Goal: Obtain resource: Download file/media

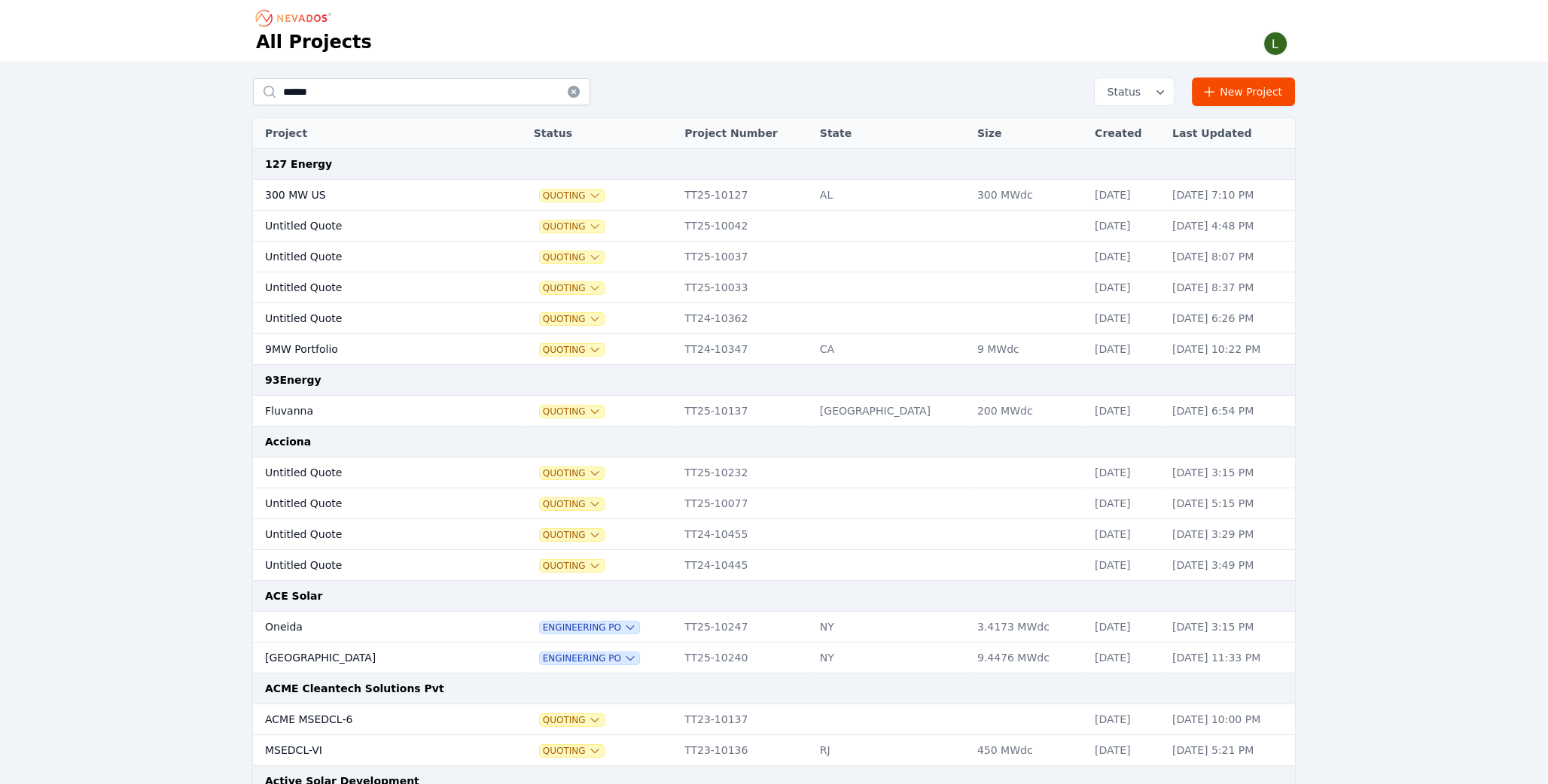
type input "******"
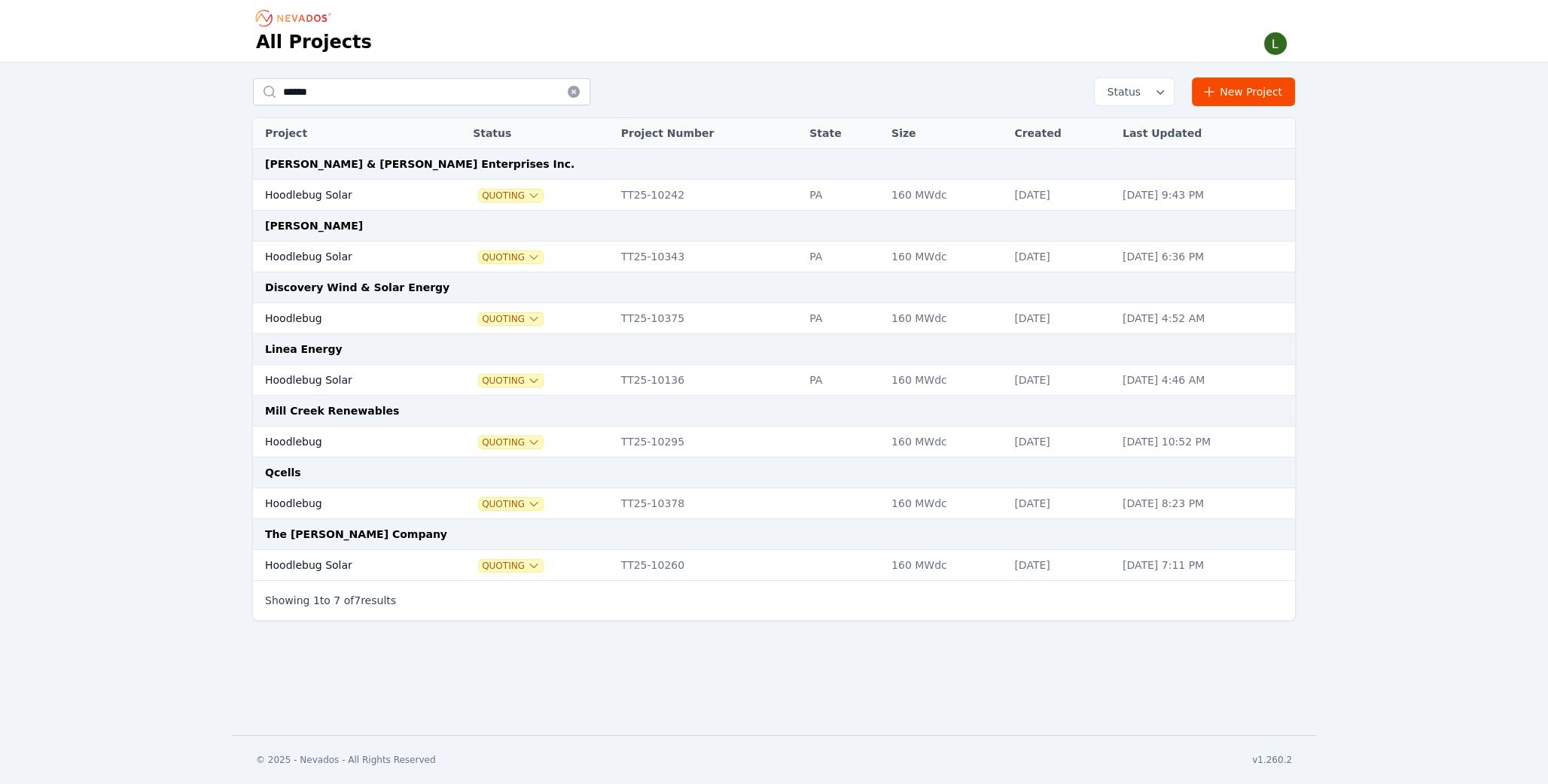
click at [314, 255] on td "Hoodlebug Solar" at bounding box center [346, 257] width 186 height 31
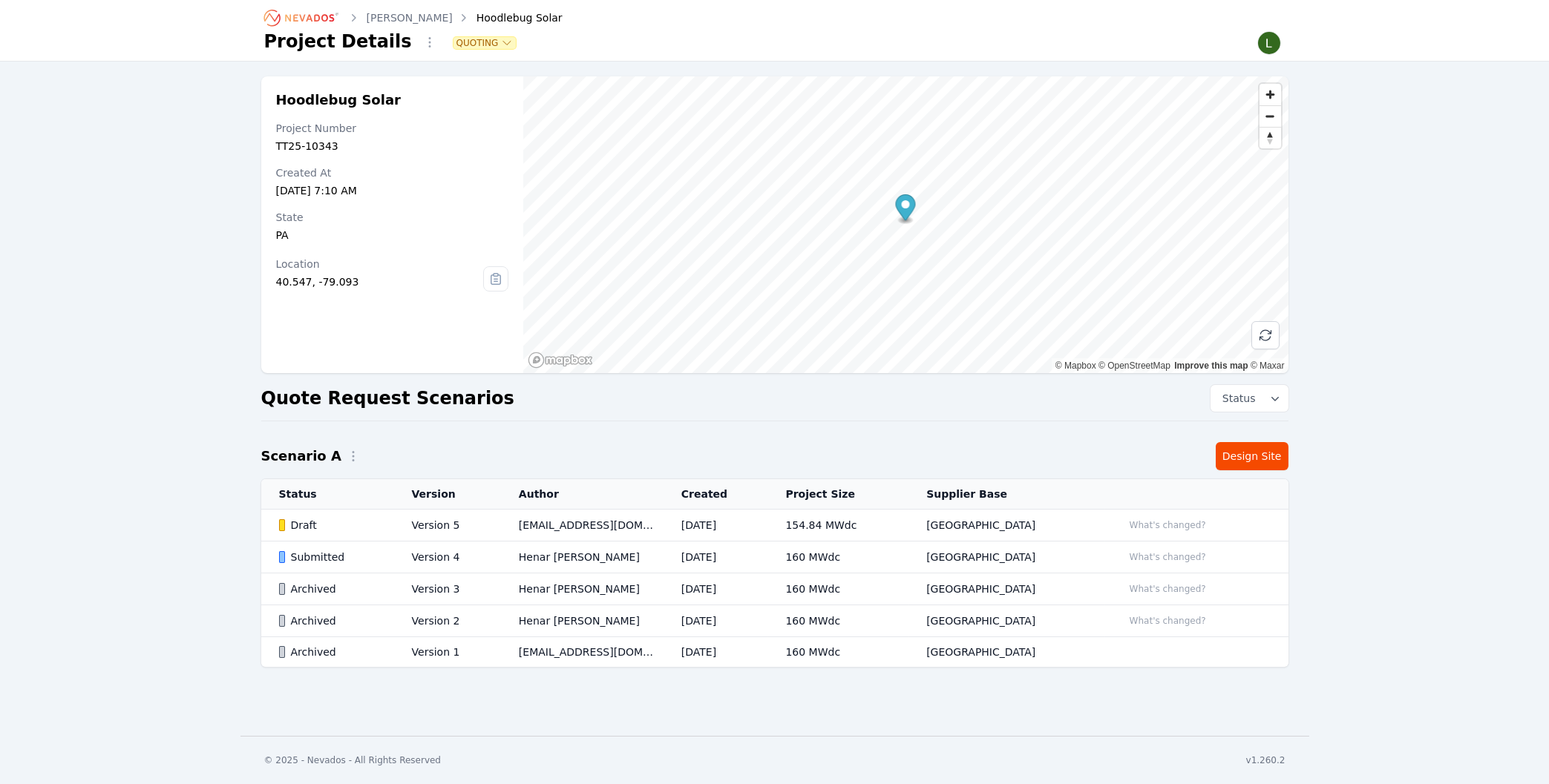
click at [332, 19] on icon "Breadcrumb" at bounding box center [309, 17] width 49 height 7
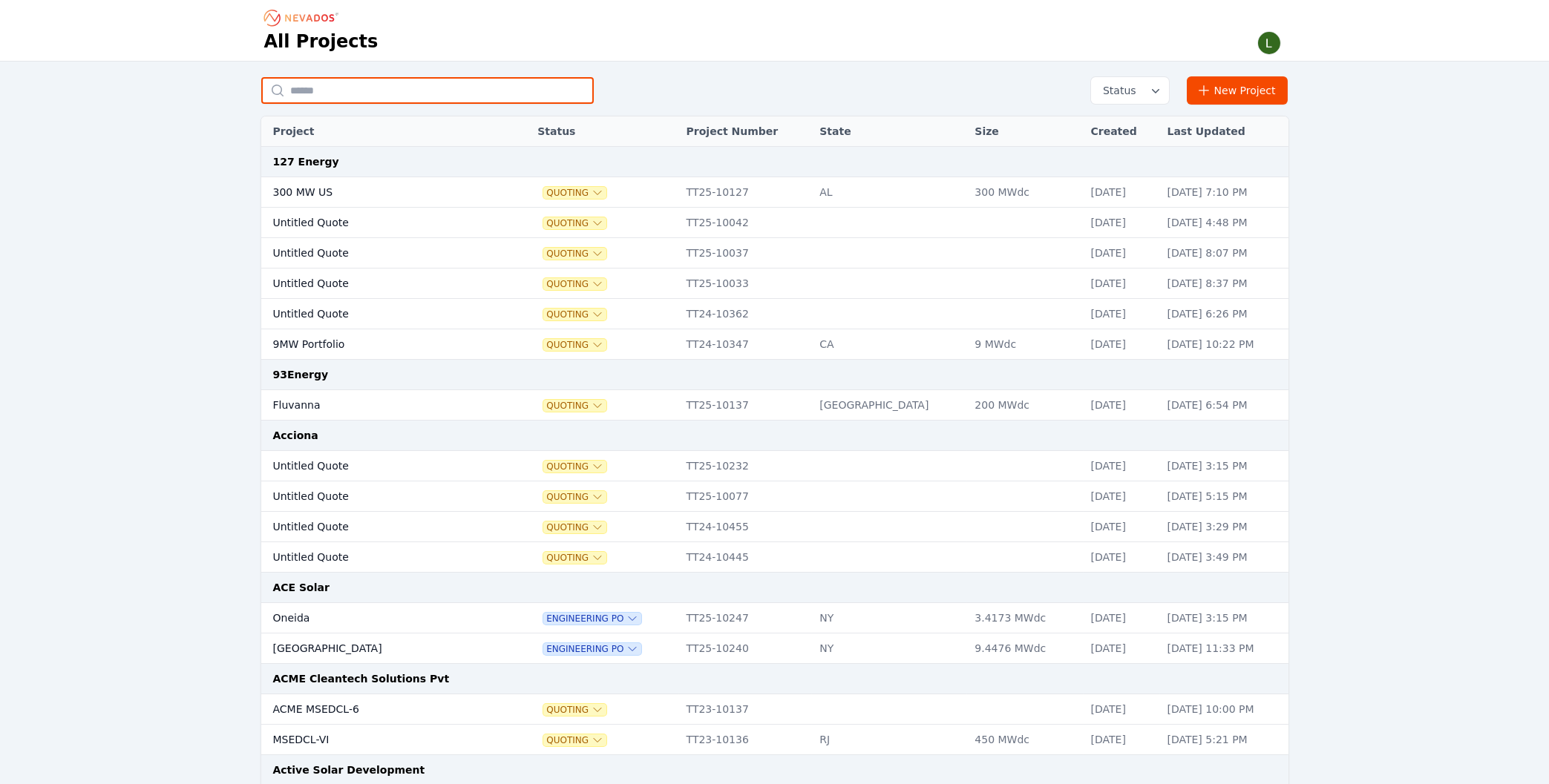
click at [433, 91] on input "text" at bounding box center [428, 91] width 332 height 27
type input "******"
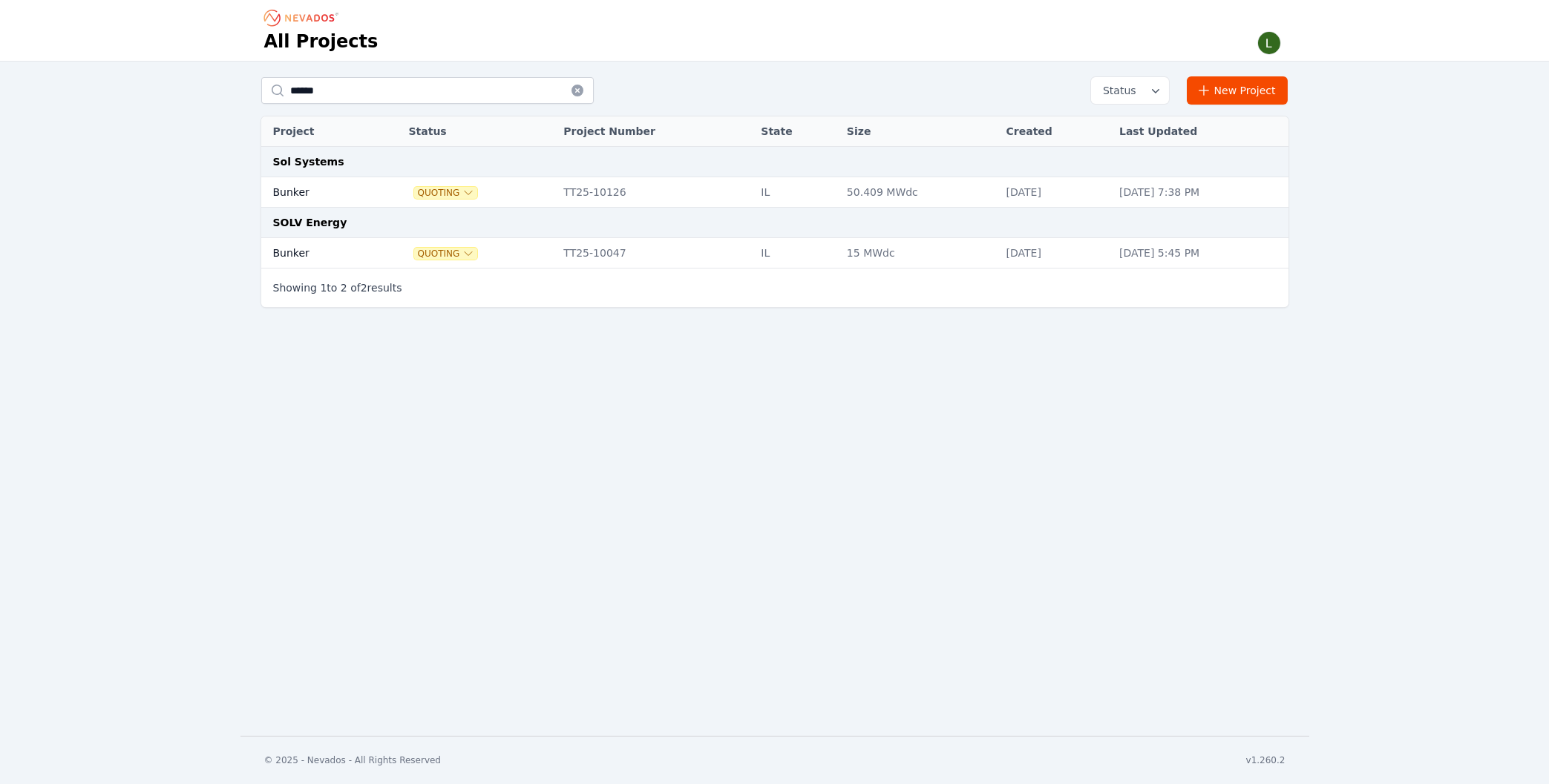
click at [301, 189] on td "Bunker" at bounding box center [317, 192] width 113 height 31
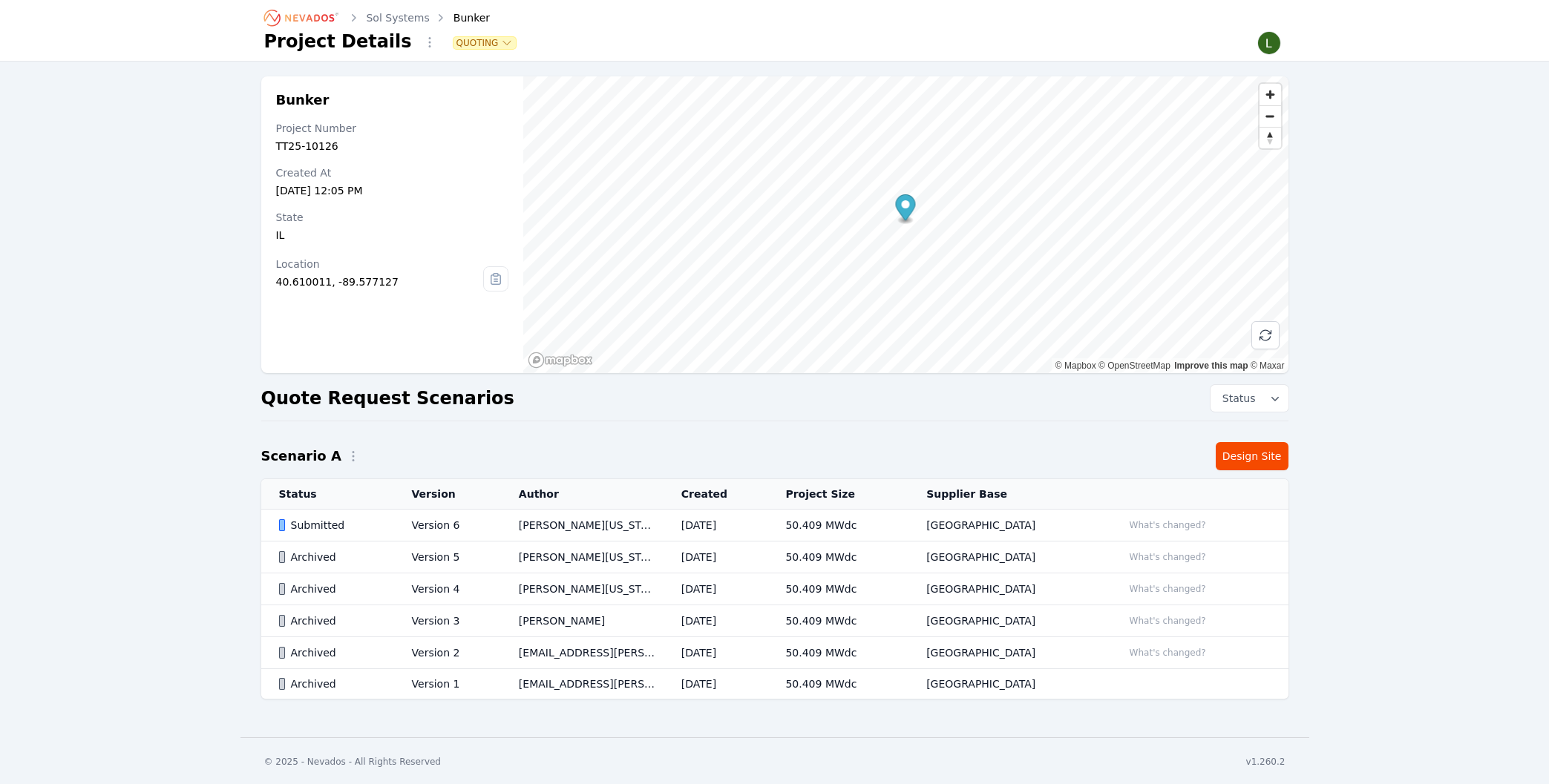
click at [473, 527] on td "Version 6" at bounding box center [448, 526] width 107 height 32
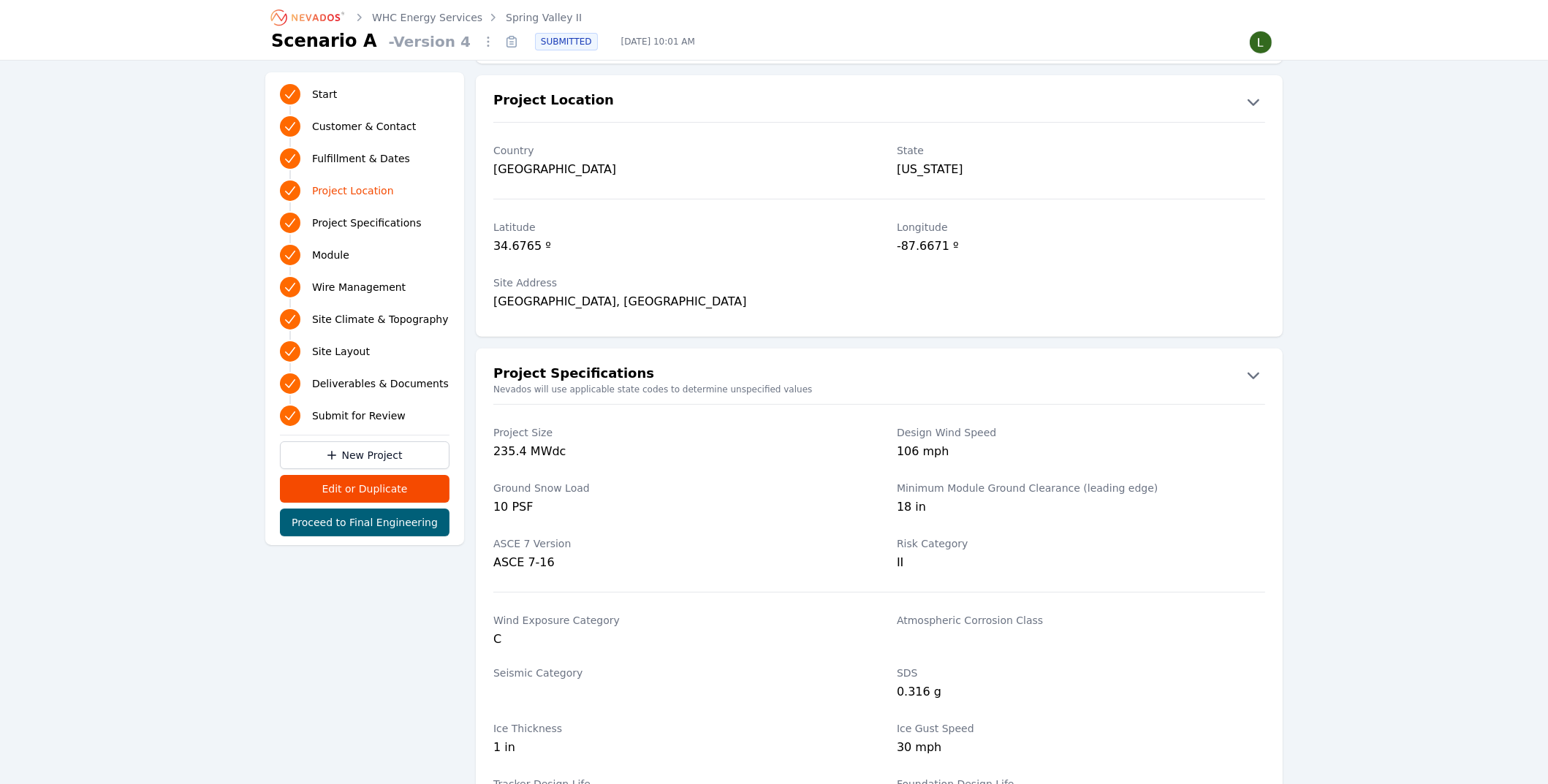
scroll to position [470, 0]
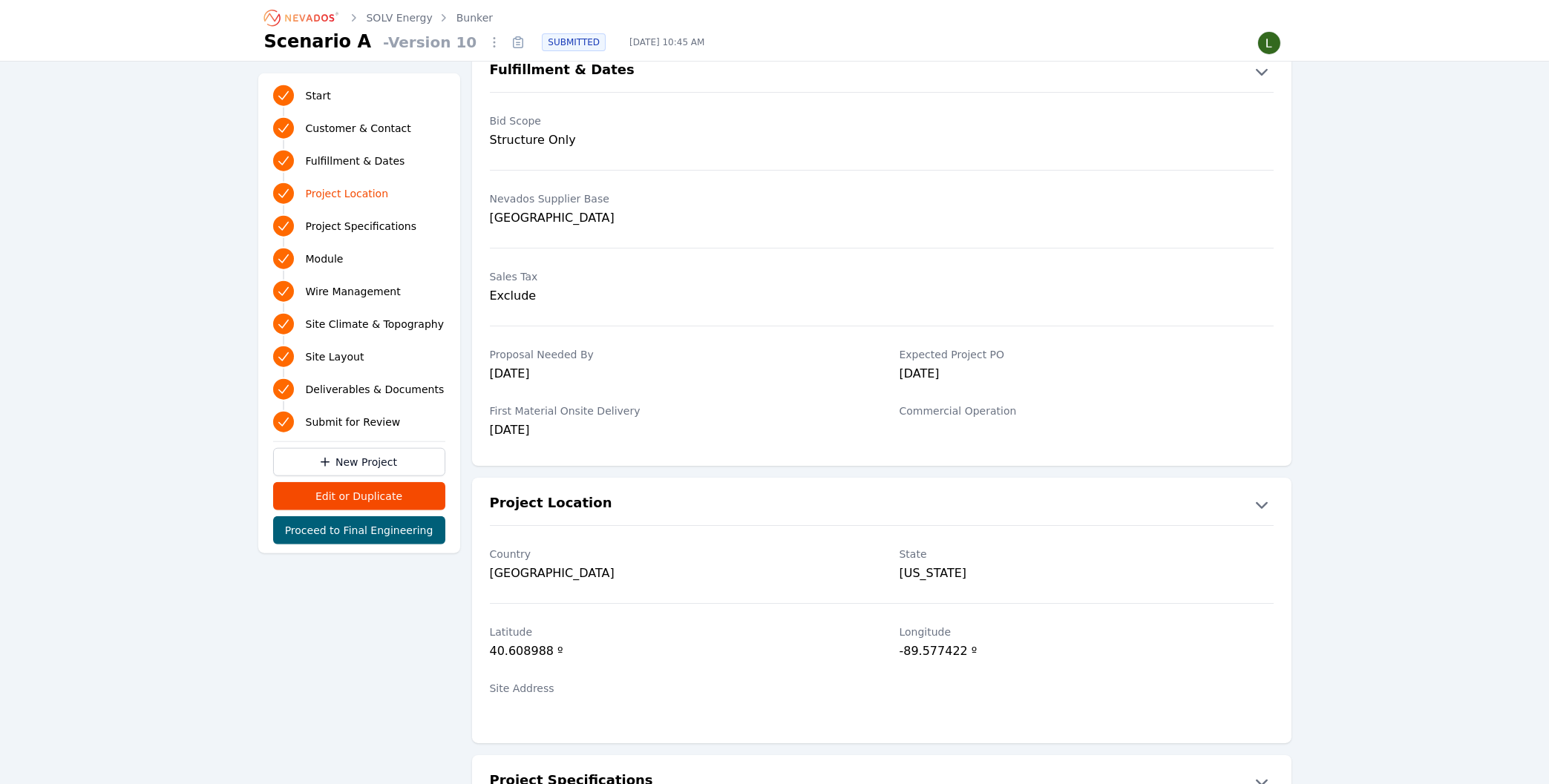
scroll to position [398, 0]
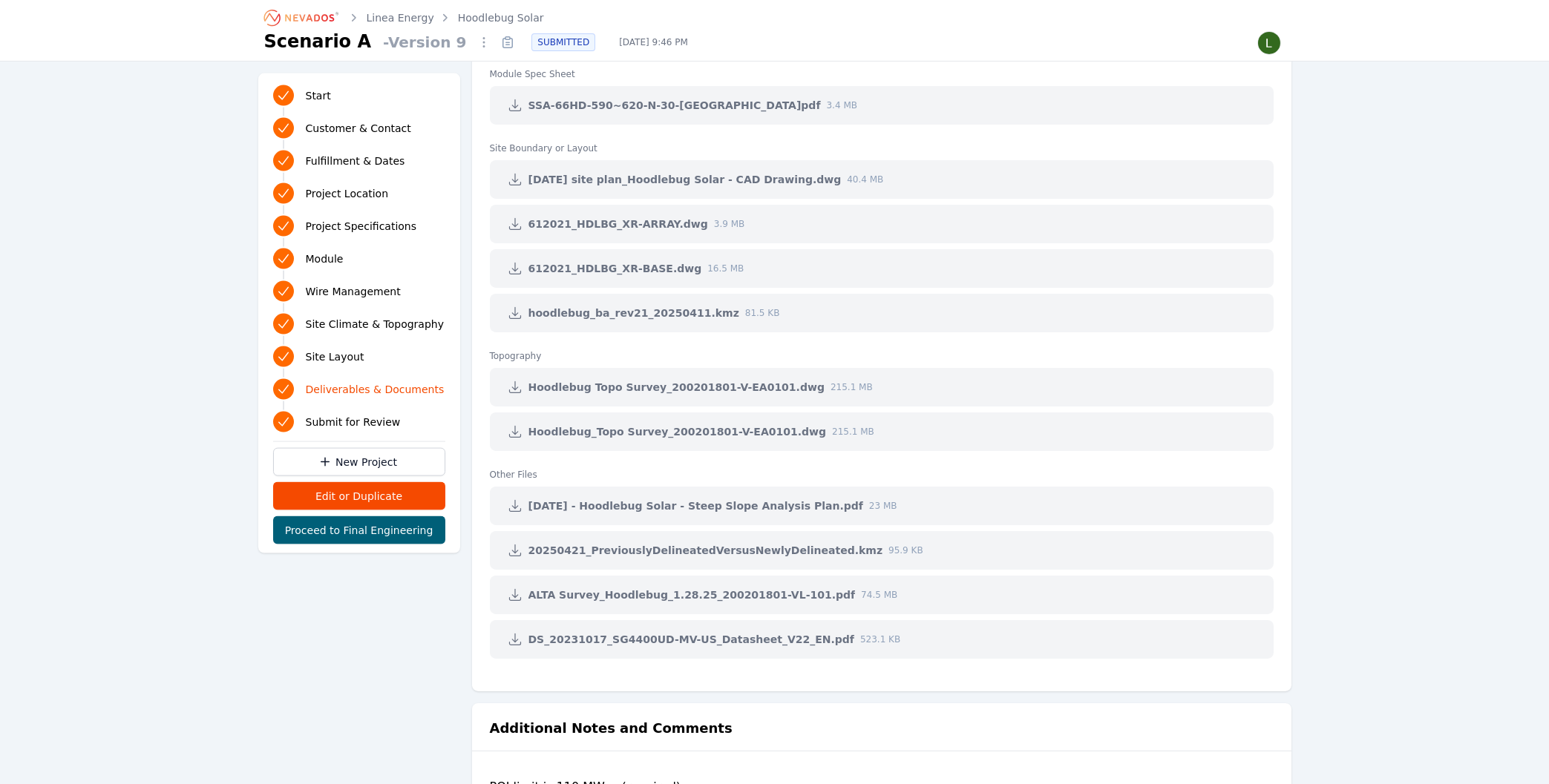
scroll to position [3206, 0]
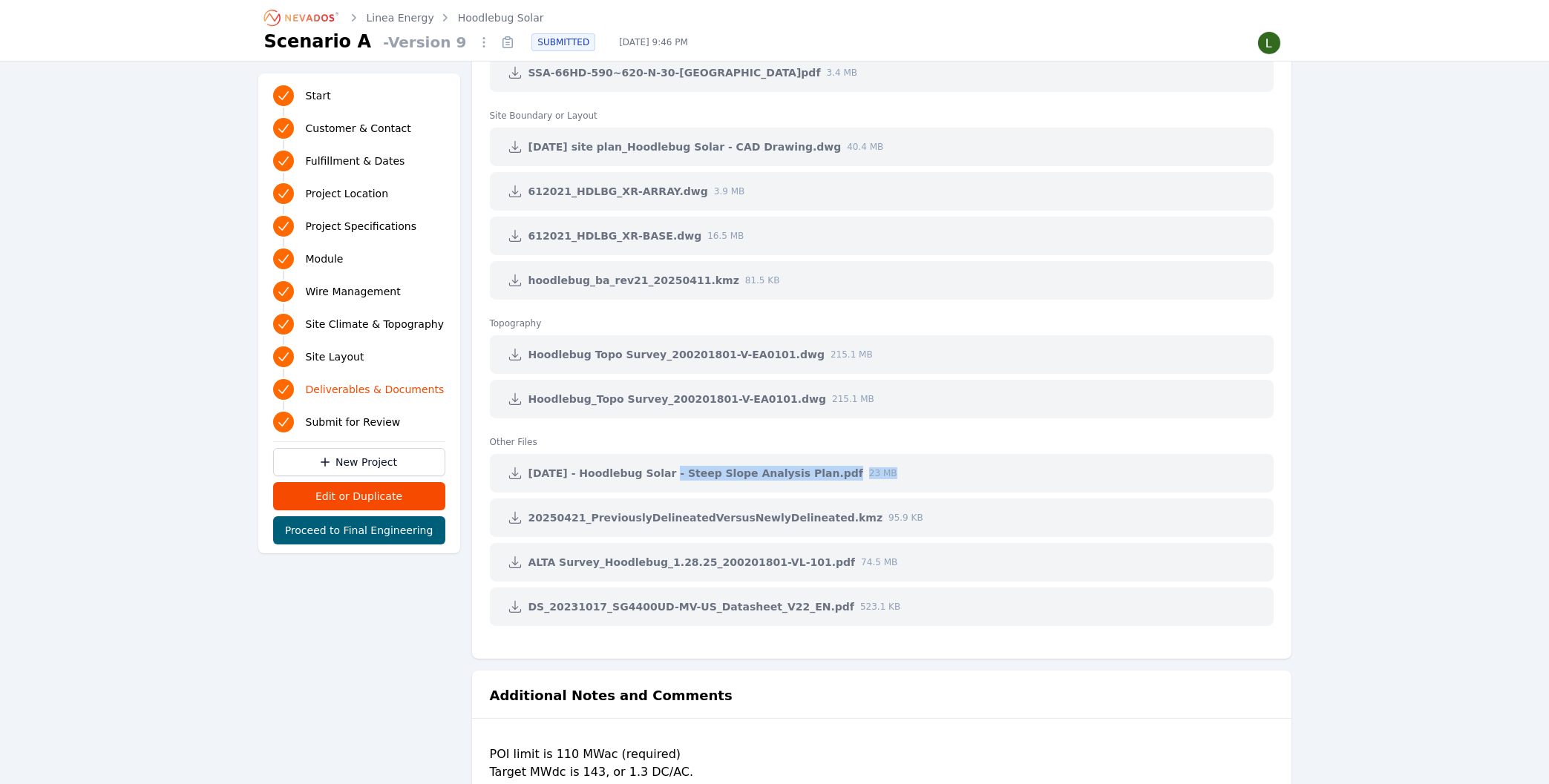
drag, startPoint x: 880, startPoint y: 612, endPoint x: 663, endPoint y: 484, distance: 251.9
click at [663, 588] on div "DS_20231017_SG4400UD-MV-US_Datasheet_V22_EN.pdf 523.1 KB" at bounding box center [882, 607] width 784 height 39
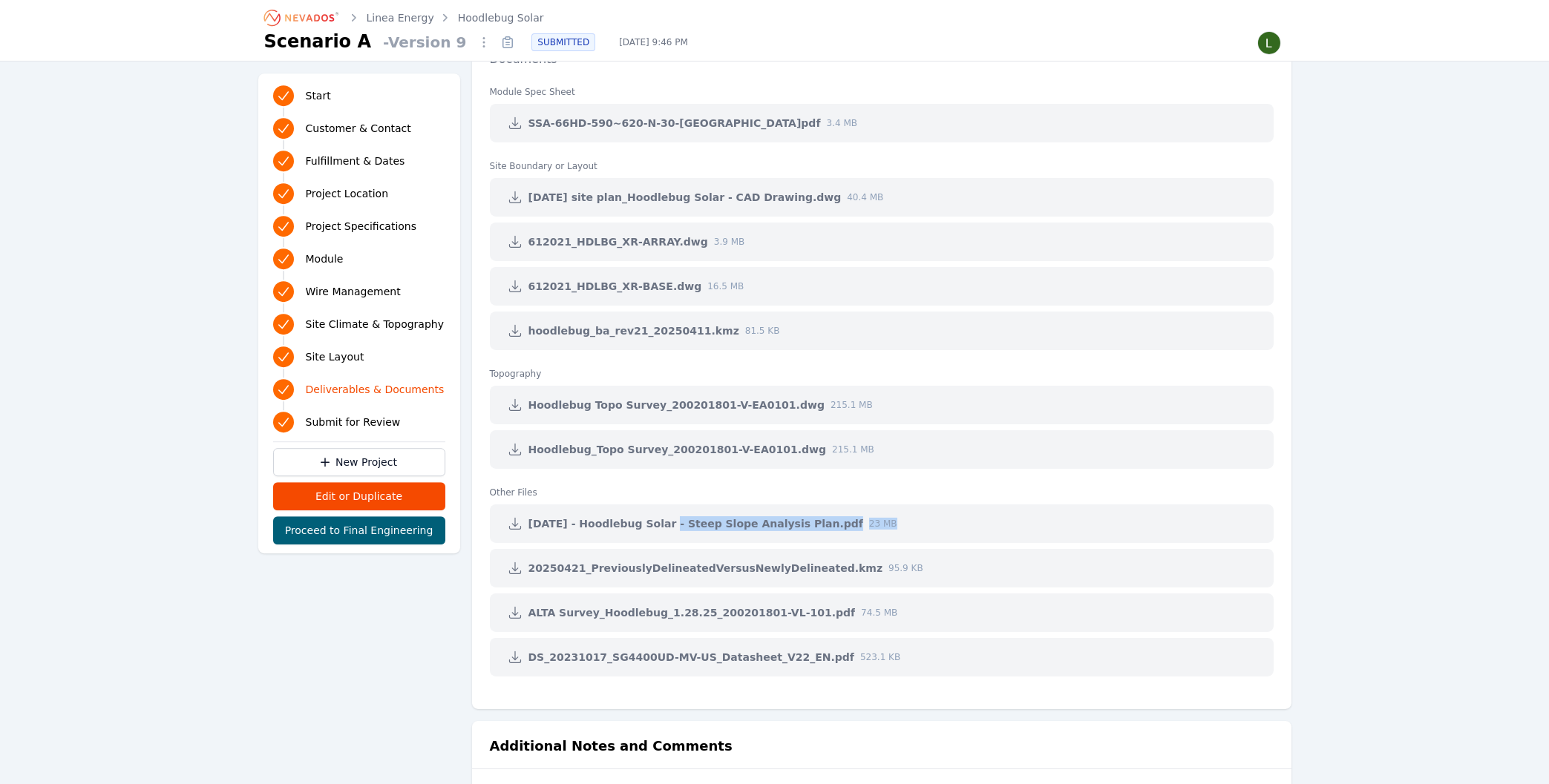
scroll to position [3127, 0]
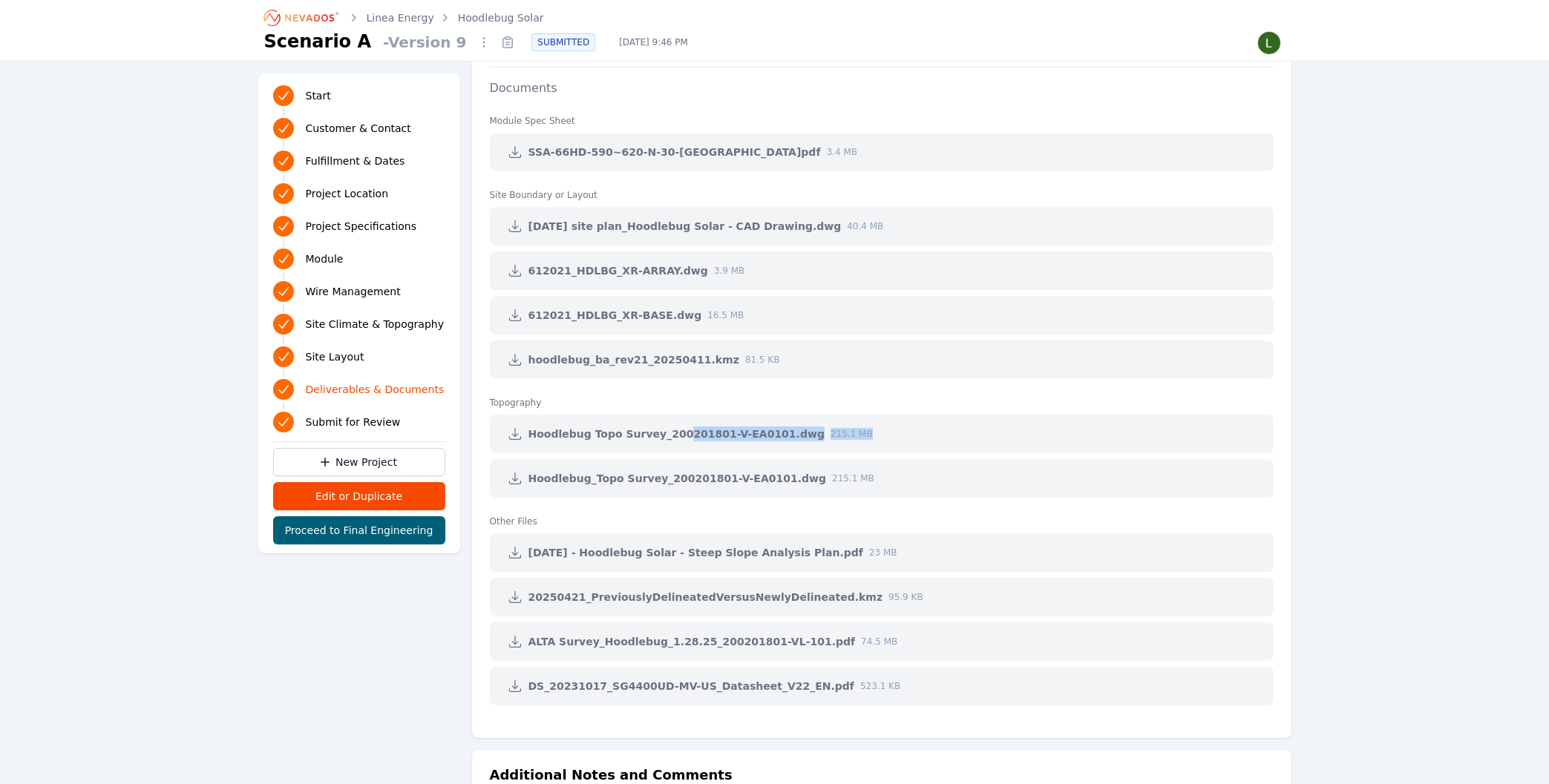
drag, startPoint x: 820, startPoint y: 495, endPoint x: 669, endPoint y: 425, distance: 166.4
click at [669, 460] on div "Hoodlebug_Topo Survey_200201801-V-EA0101.dwg 215.1 MB" at bounding box center [882, 479] width 784 height 39
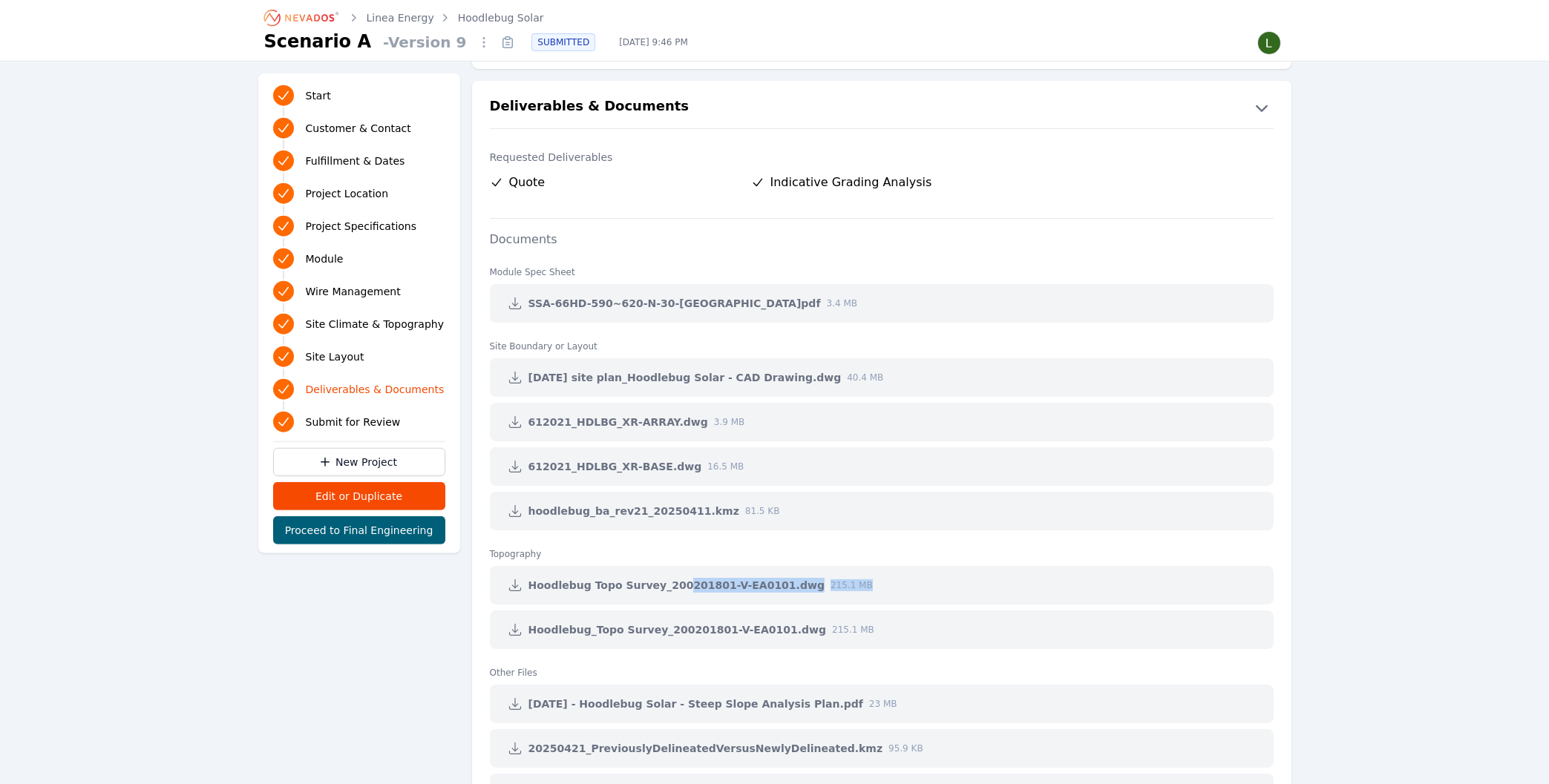
scroll to position [2967, 0]
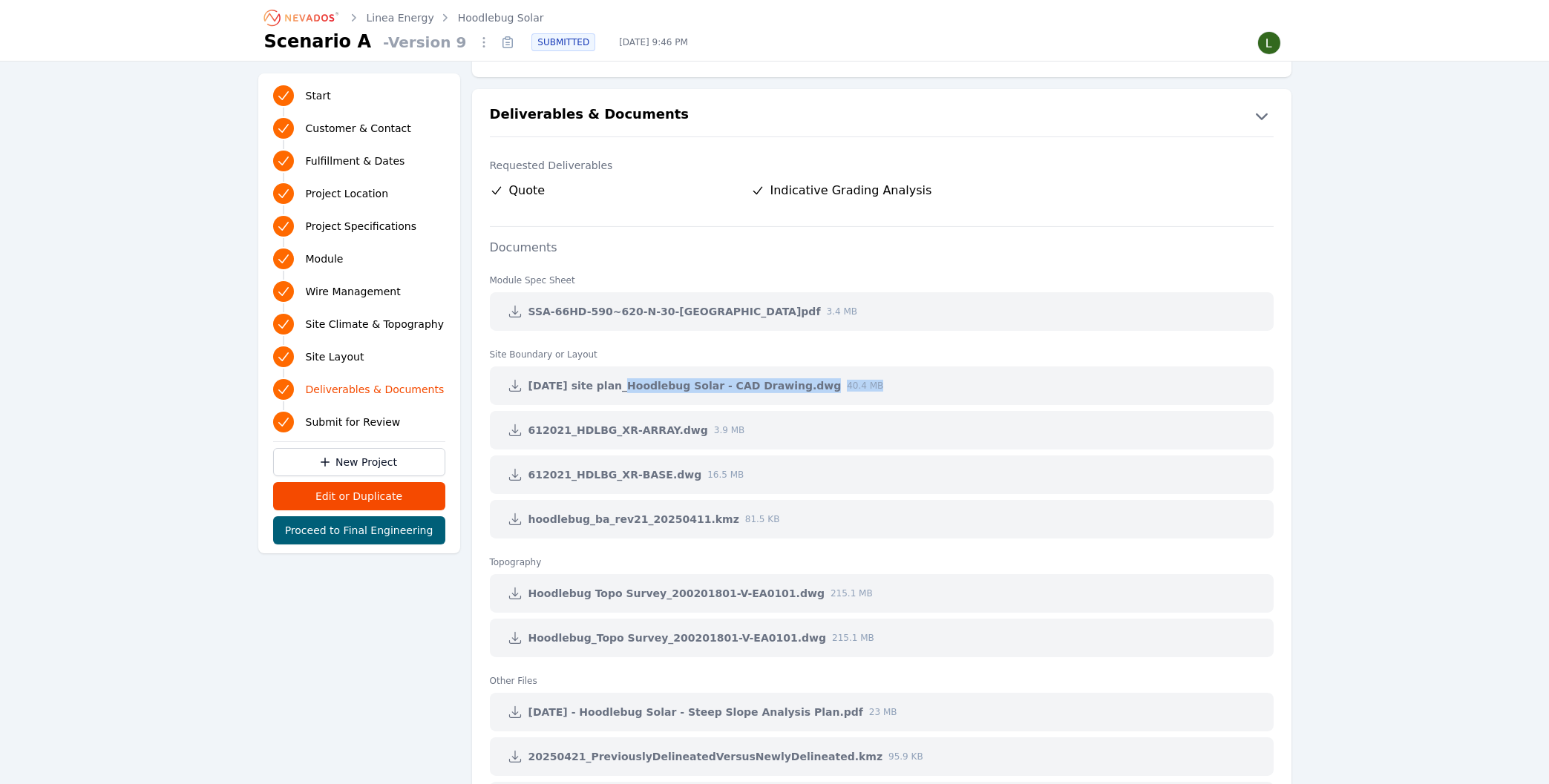
drag, startPoint x: 749, startPoint y: 536, endPoint x: 610, endPoint y: 373, distance: 214.2
click at [610, 500] on div "hoodlebug_ba_rev21_20250411.kmz 81.5 KB" at bounding box center [882, 519] width 784 height 39
drag, startPoint x: 735, startPoint y: 312, endPoint x: 641, endPoint y: 305, distance: 94.3
click at [641, 305] on div "SSA-66HD-590~620-N-30-[GEOGRAPHIC_DATA]pdf 3.4 MB" at bounding box center [882, 311] width 784 height 39
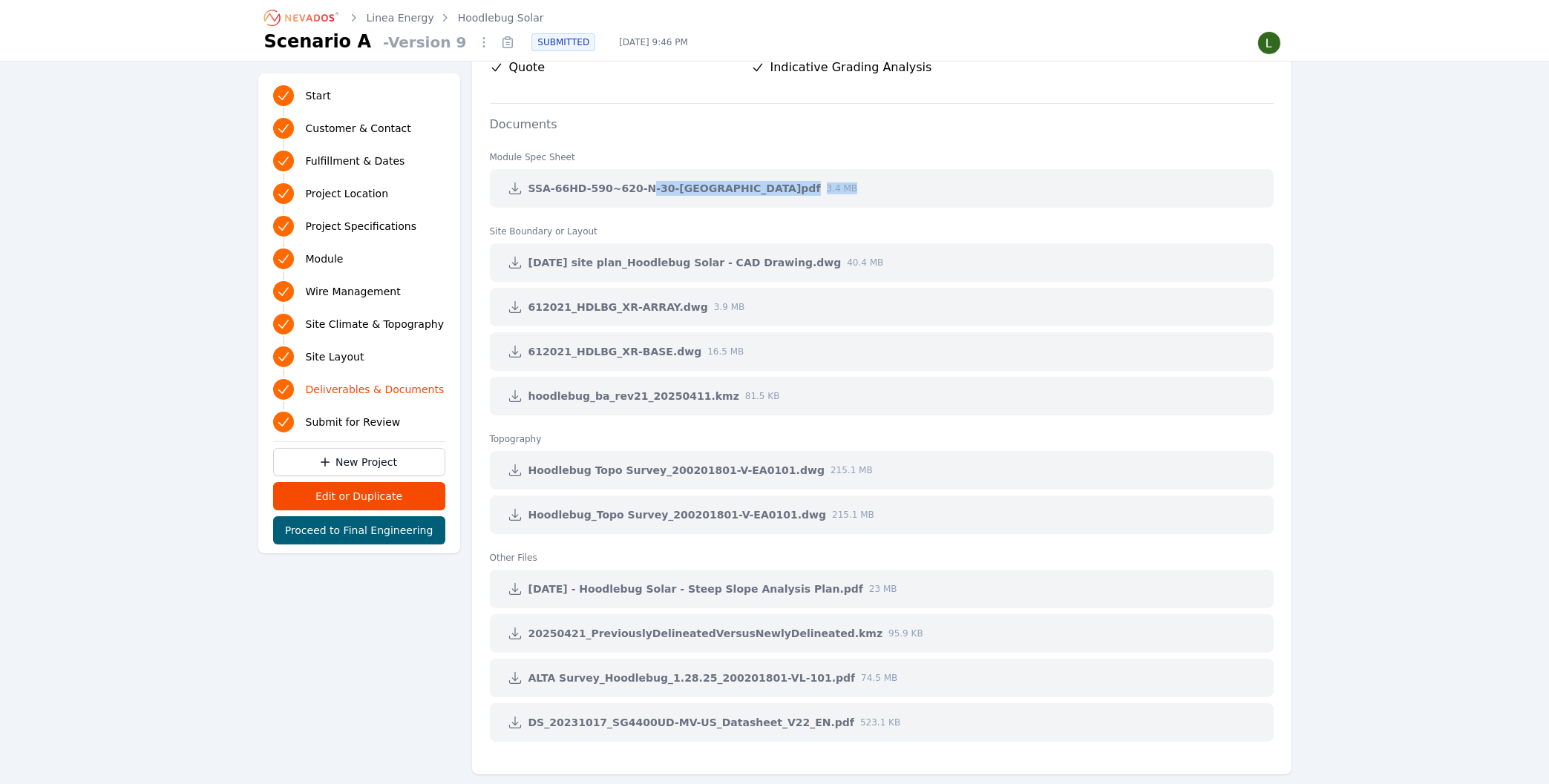
scroll to position [3127, 0]
